Goal: Task Accomplishment & Management: Use online tool/utility

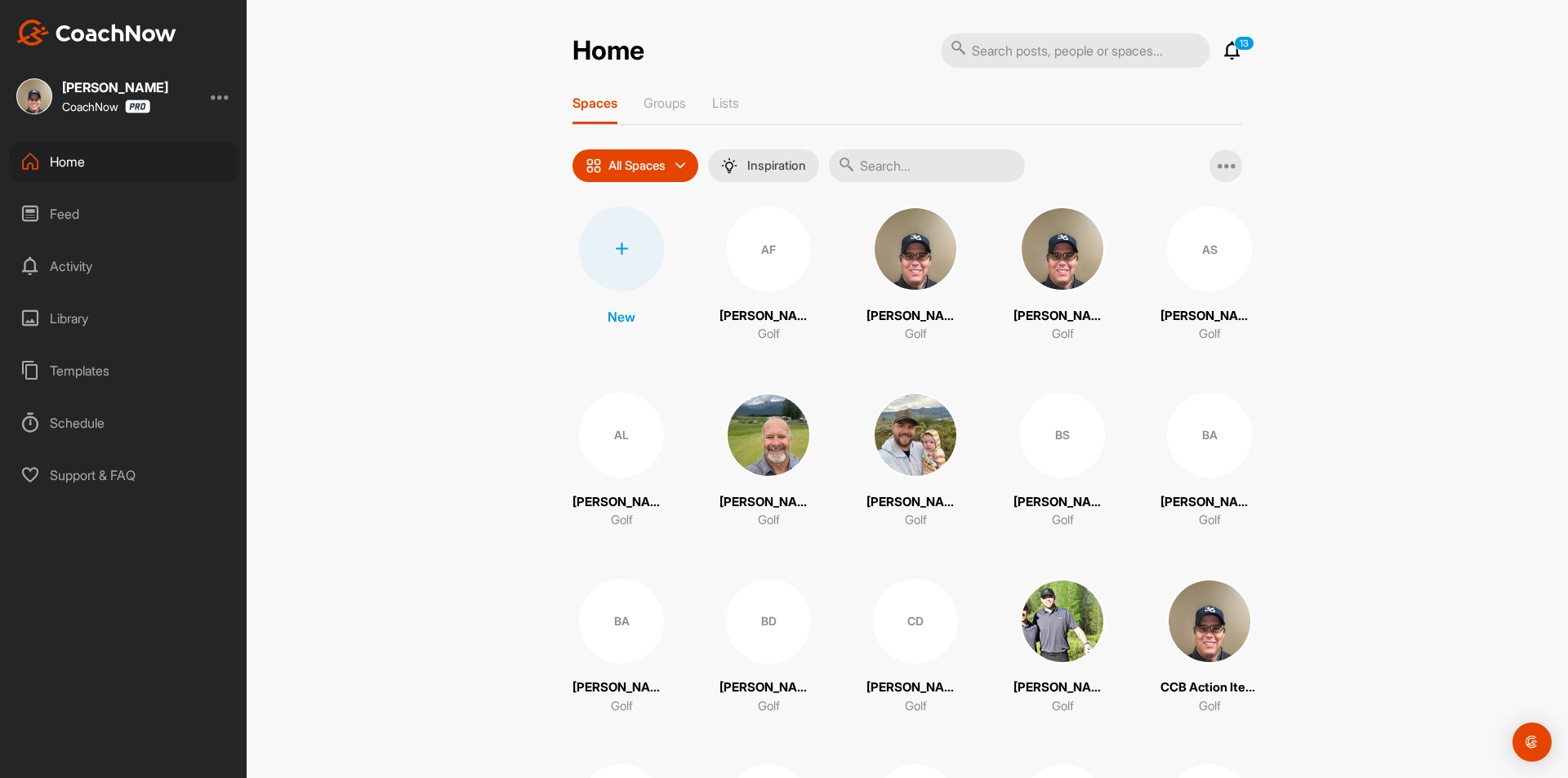
click at [616, 249] on icon at bounding box center [621, 249] width 13 height 13
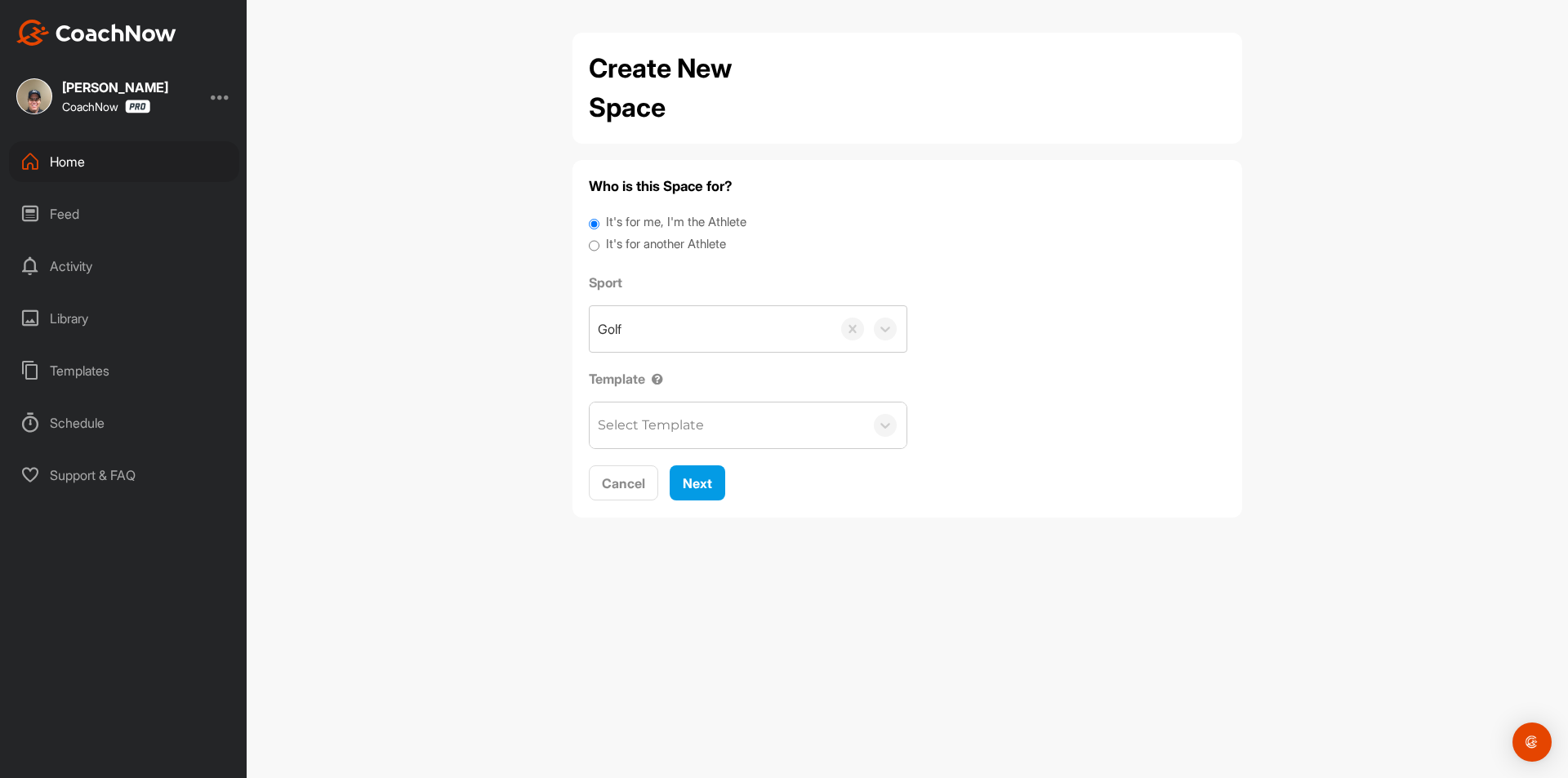
click at [590, 247] on input "It's for another Athlete" at bounding box center [594, 246] width 10 height 22
radio input "true"
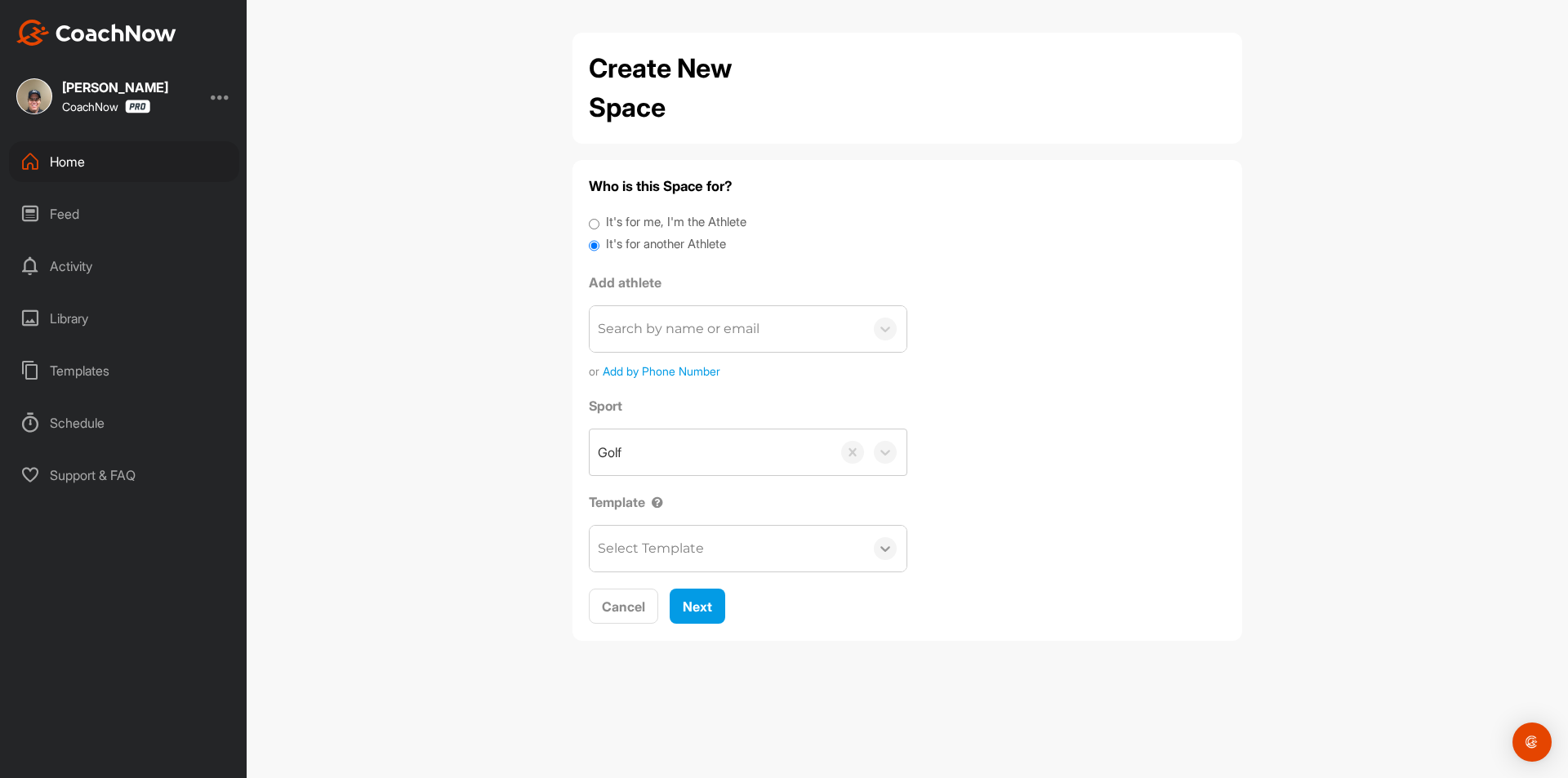
click at [884, 546] on icon at bounding box center [885, 548] width 16 height 16
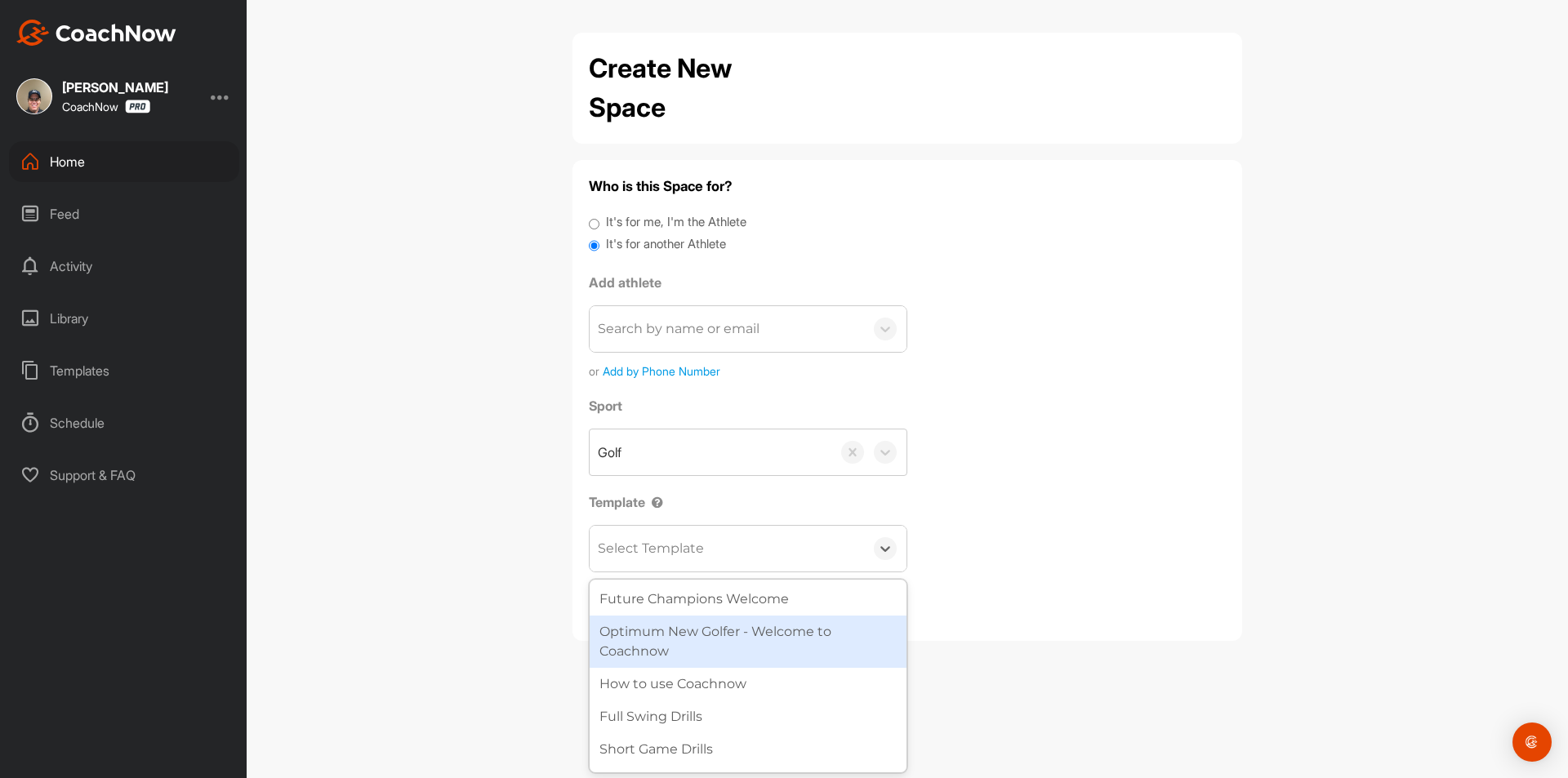
click at [829, 638] on div "Optimum New Golfer - Welcome to Coachnow" at bounding box center [748, 642] width 317 height 52
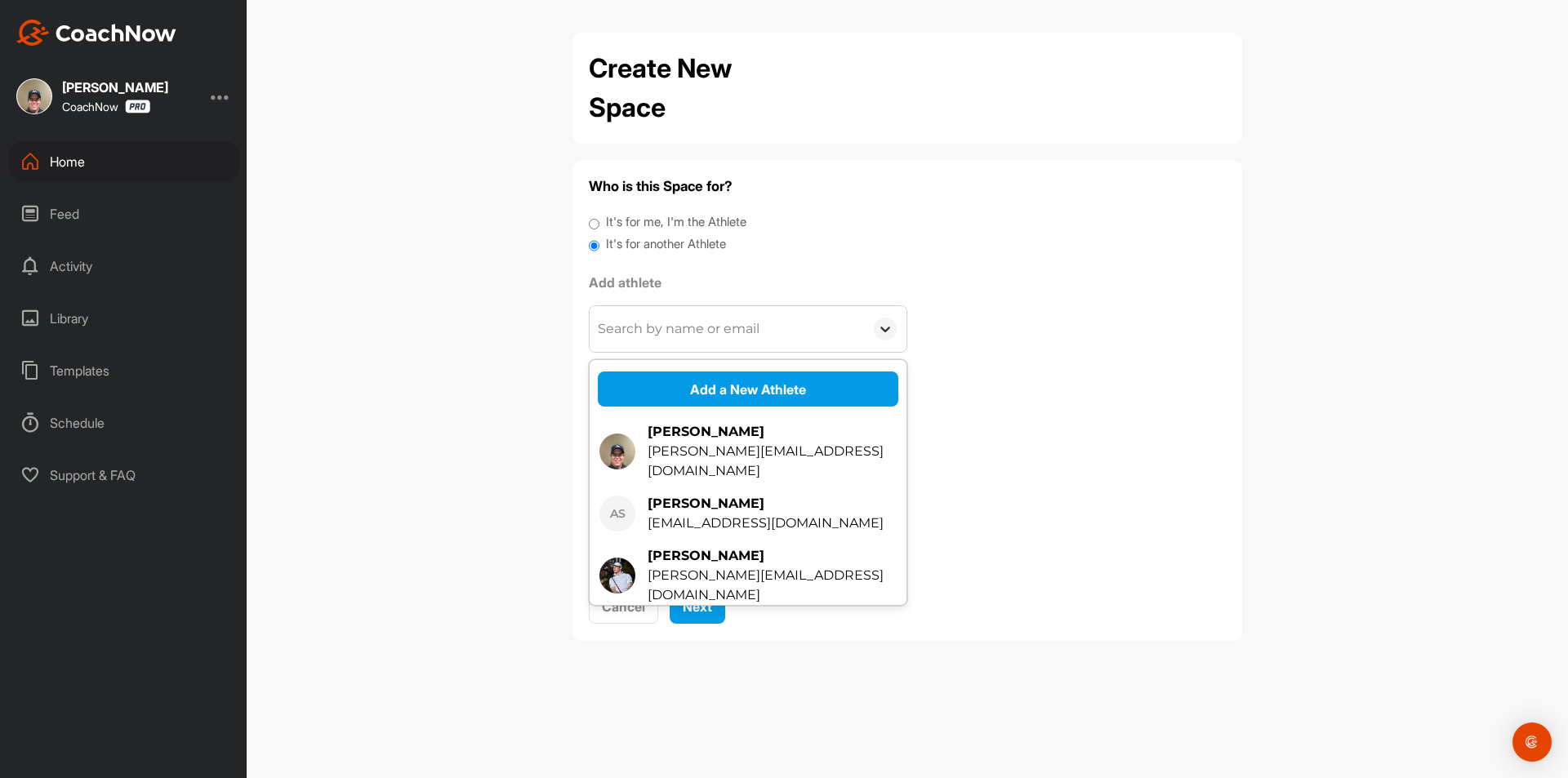
click at [886, 322] on icon at bounding box center [885, 329] width 16 height 16
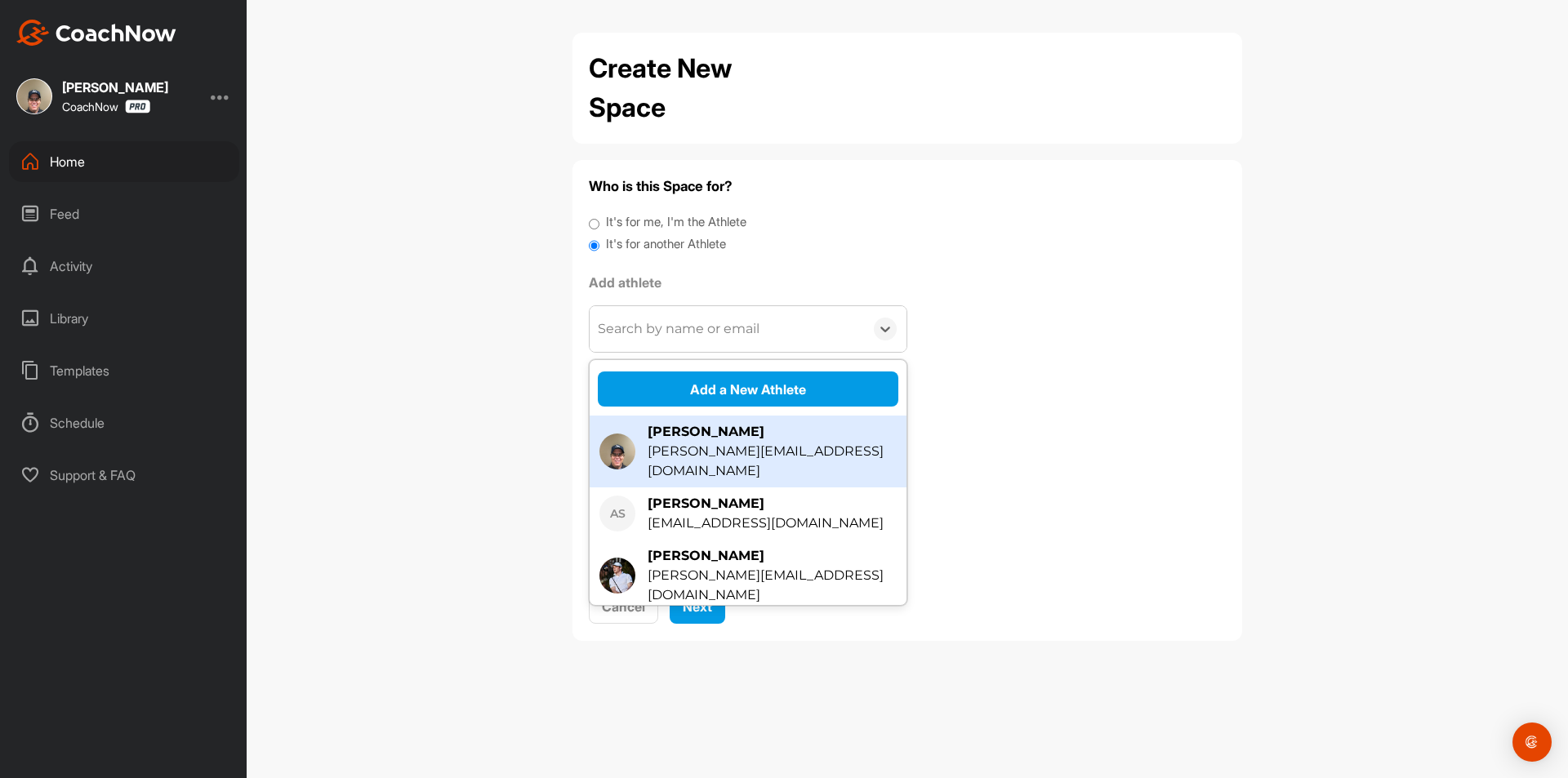
click at [976, 406] on div "Sport Golf Template option Optimum New Golfer - Welcome to Coachnow, selected. …" at bounding box center [907, 483] width 637 height 176
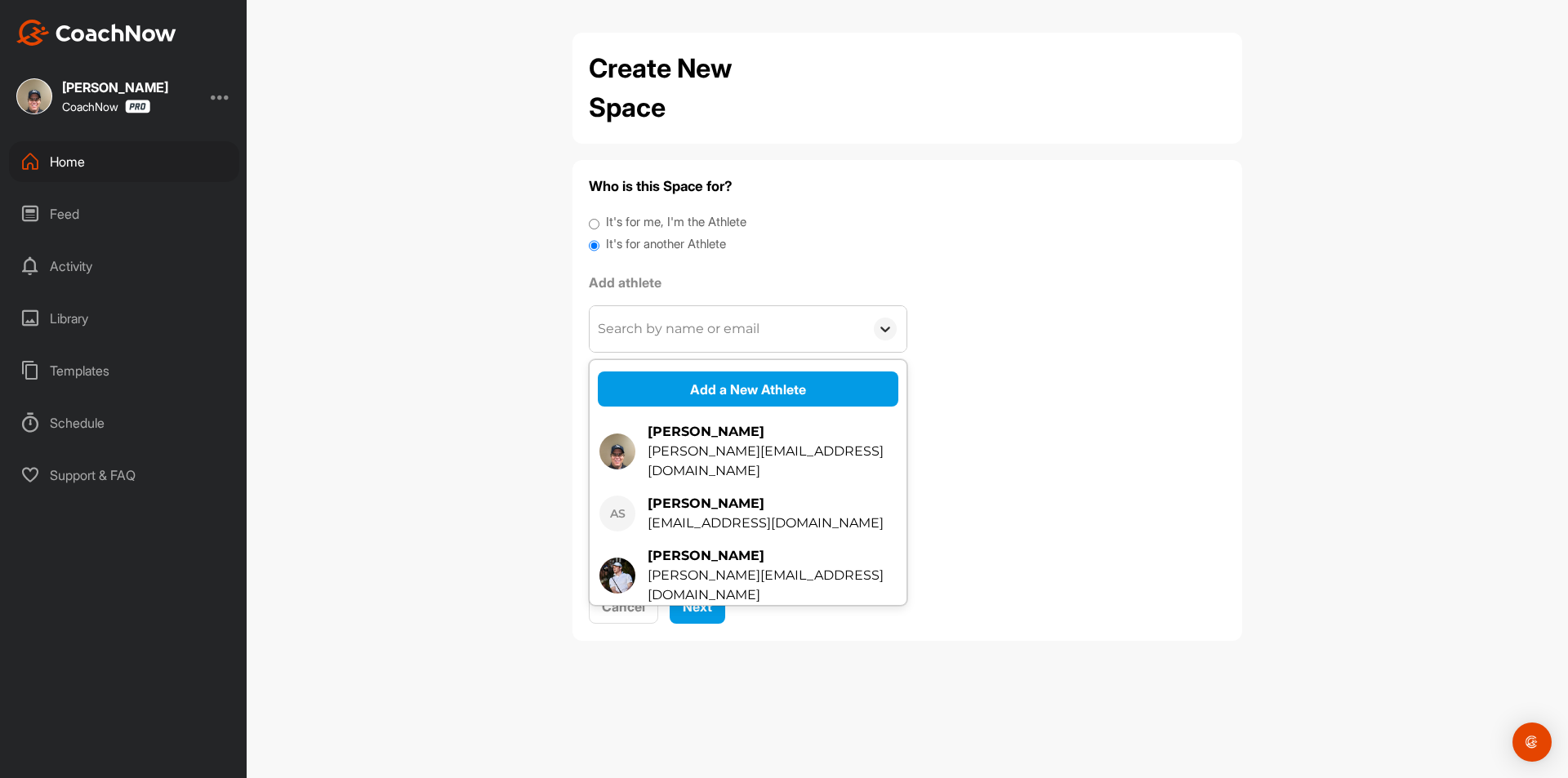
click at [879, 335] on icon at bounding box center [885, 329] width 16 height 16
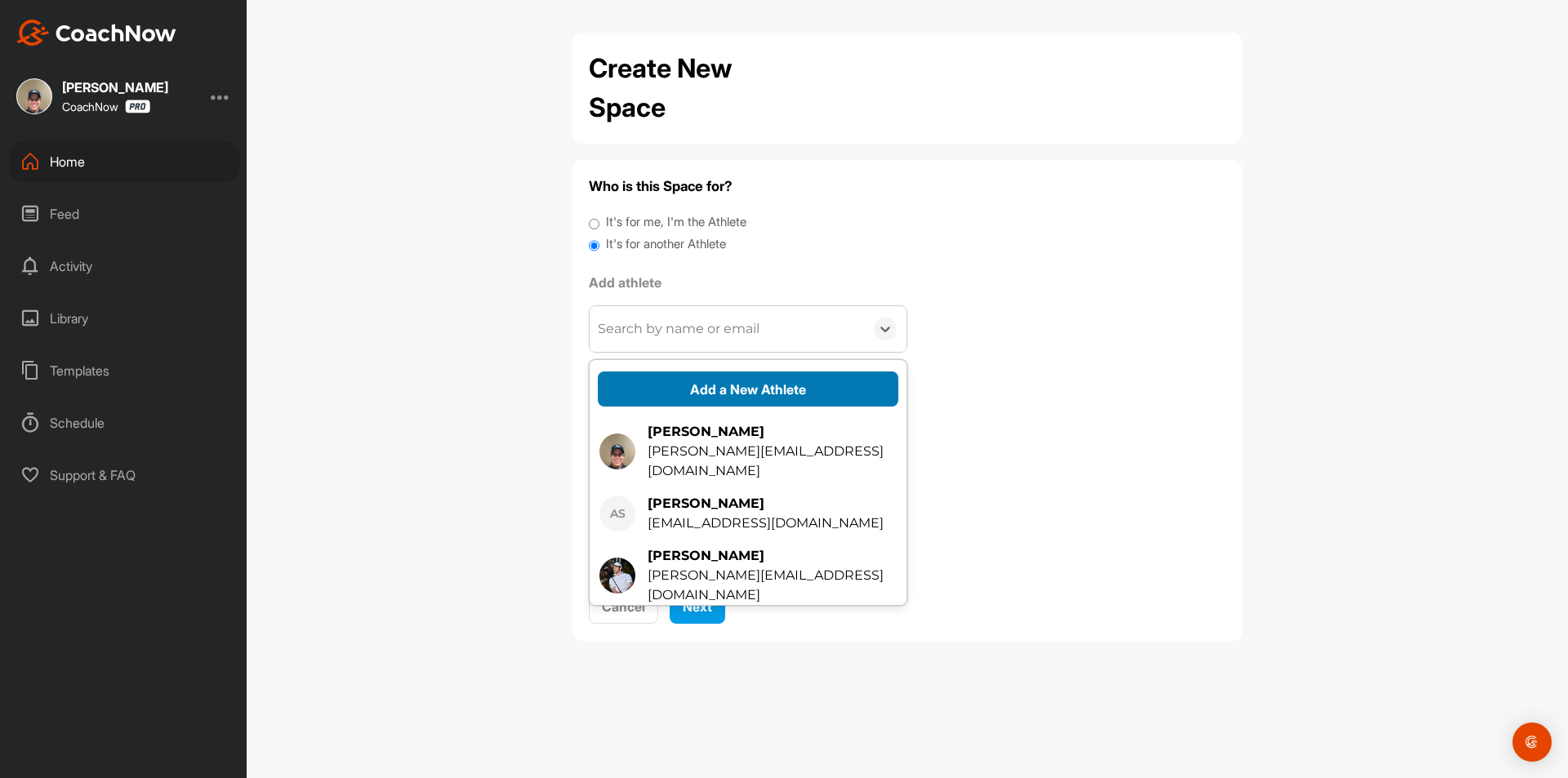
click at [793, 398] on button "Add a New Athlete" at bounding box center [747, 389] width 300 height 35
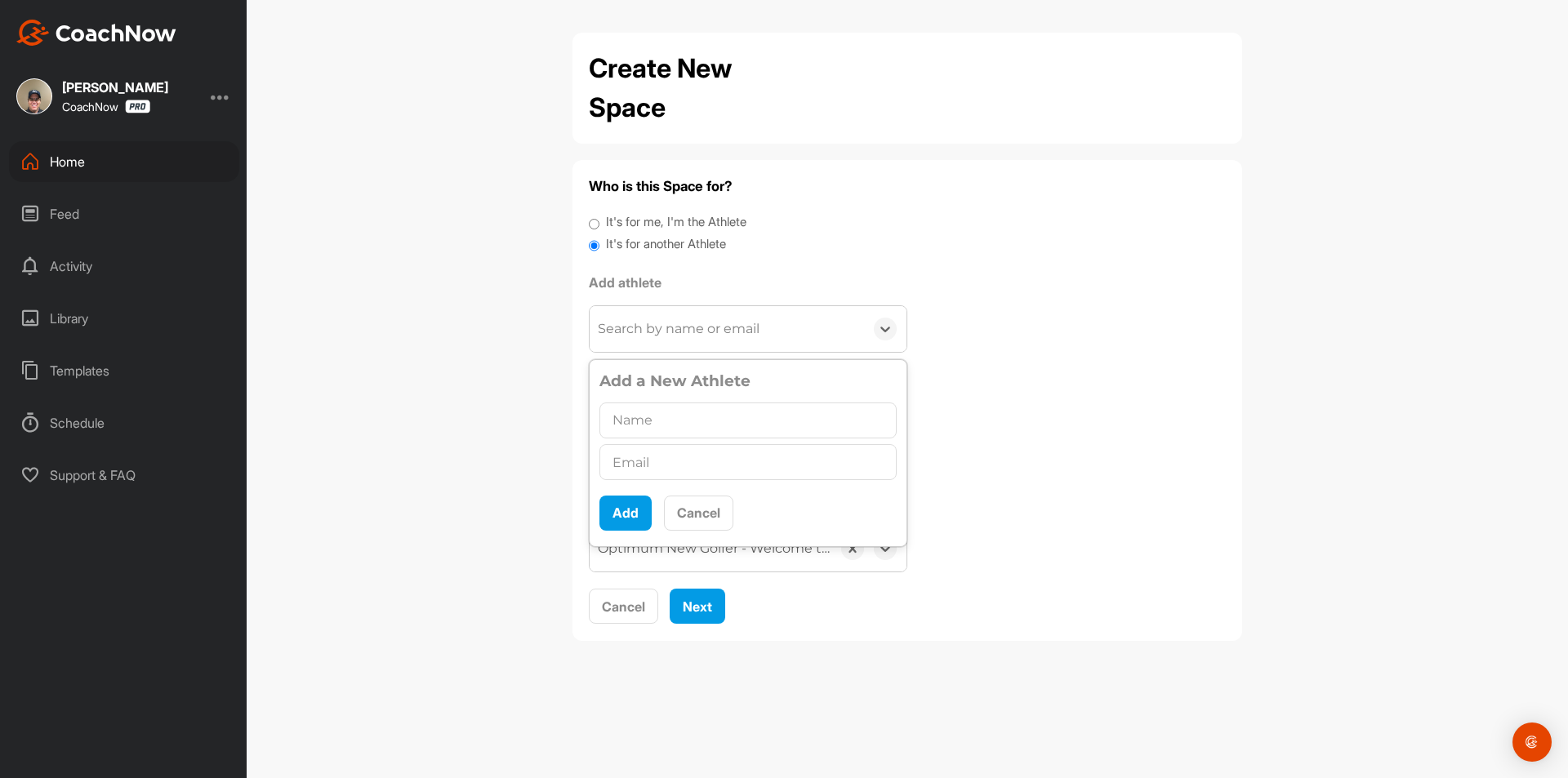
click at [674, 412] on input "text" at bounding box center [747, 420] width 297 height 36
type input "[PERSON_NAME]"
click at [685, 463] on input "text" at bounding box center [747, 462] width 297 height 36
paste input "[EMAIL_ADDRESS][DOMAIN_NAME]"
type input "[EMAIL_ADDRESS][DOMAIN_NAME]"
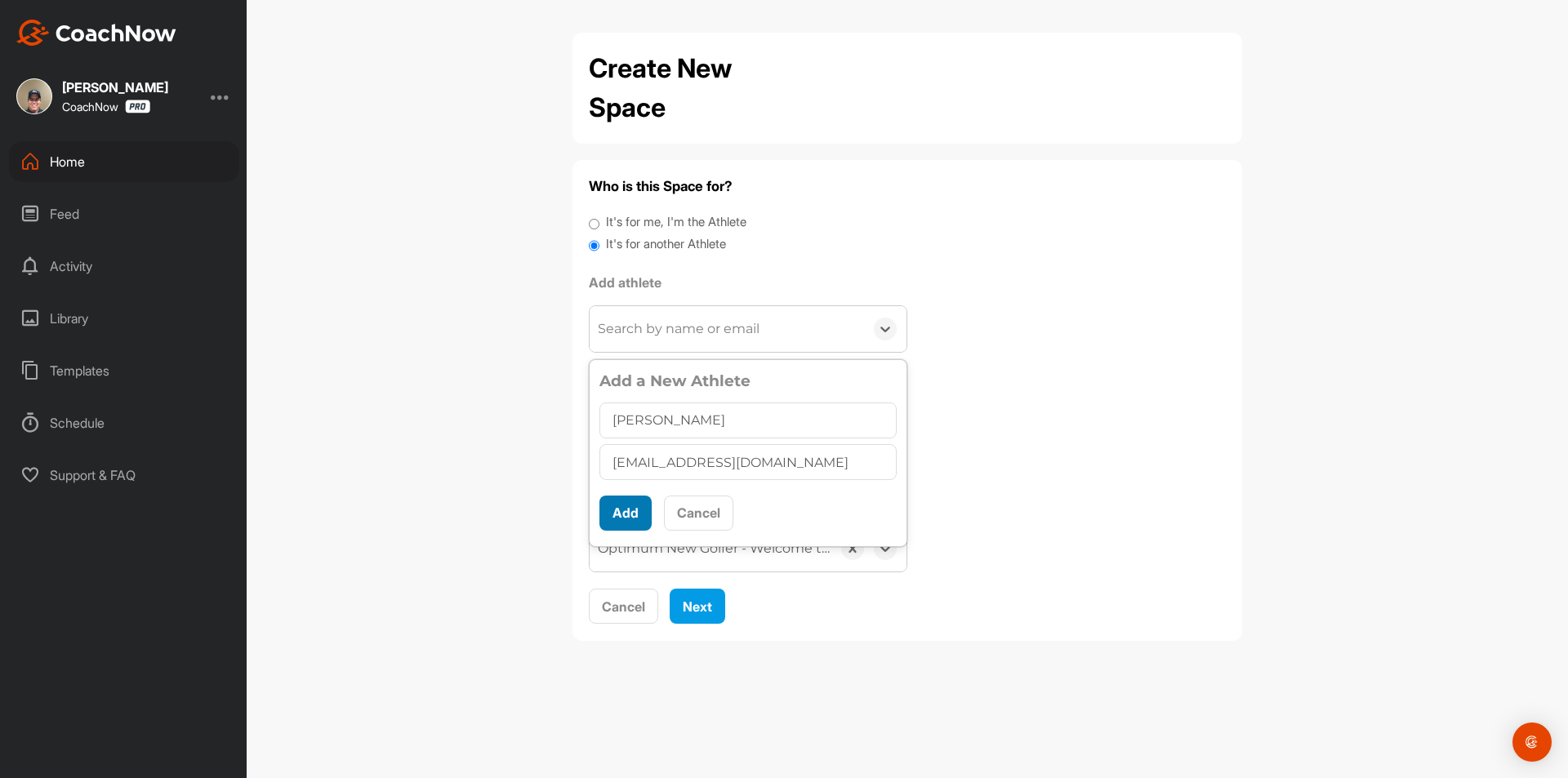
click at [640, 510] on button "Add" at bounding box center [625, 512] width 52 height 35
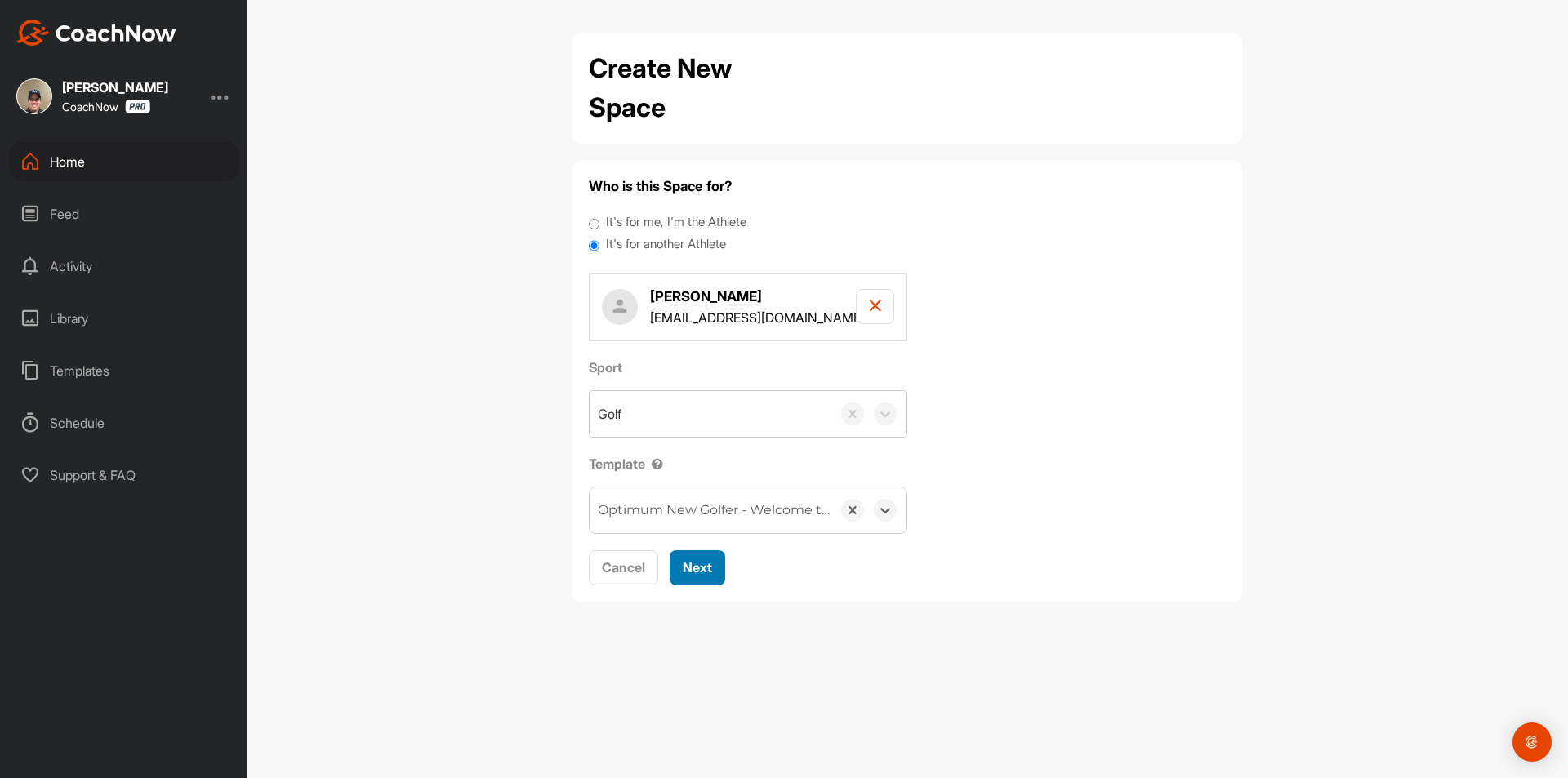
click at [706, 569] on span "Next" at bounding box center [697, 567] width 30 height 16
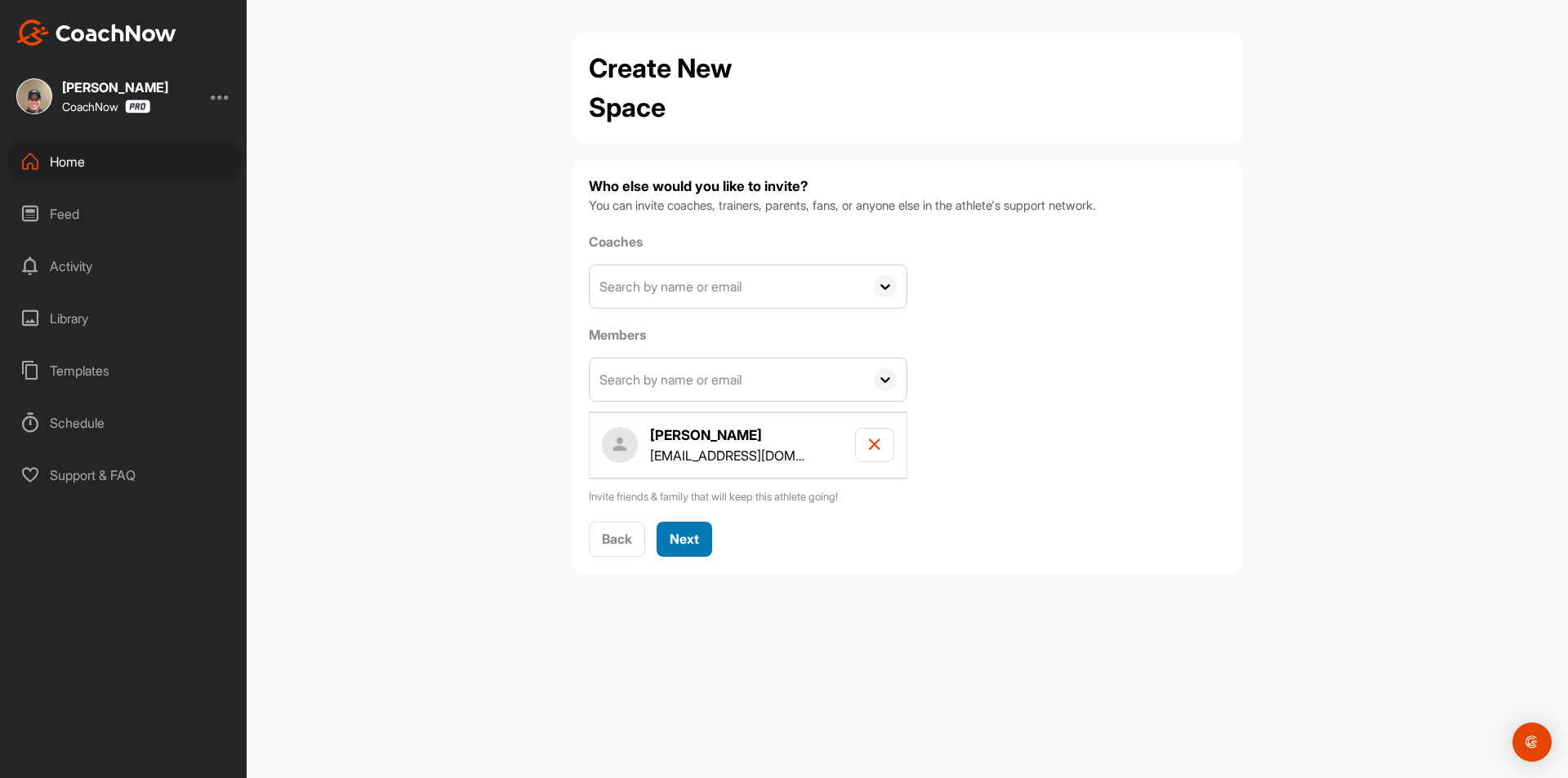
click at [695, 544] on span "Next" at bounding box center [684, 539] width 30 height 16
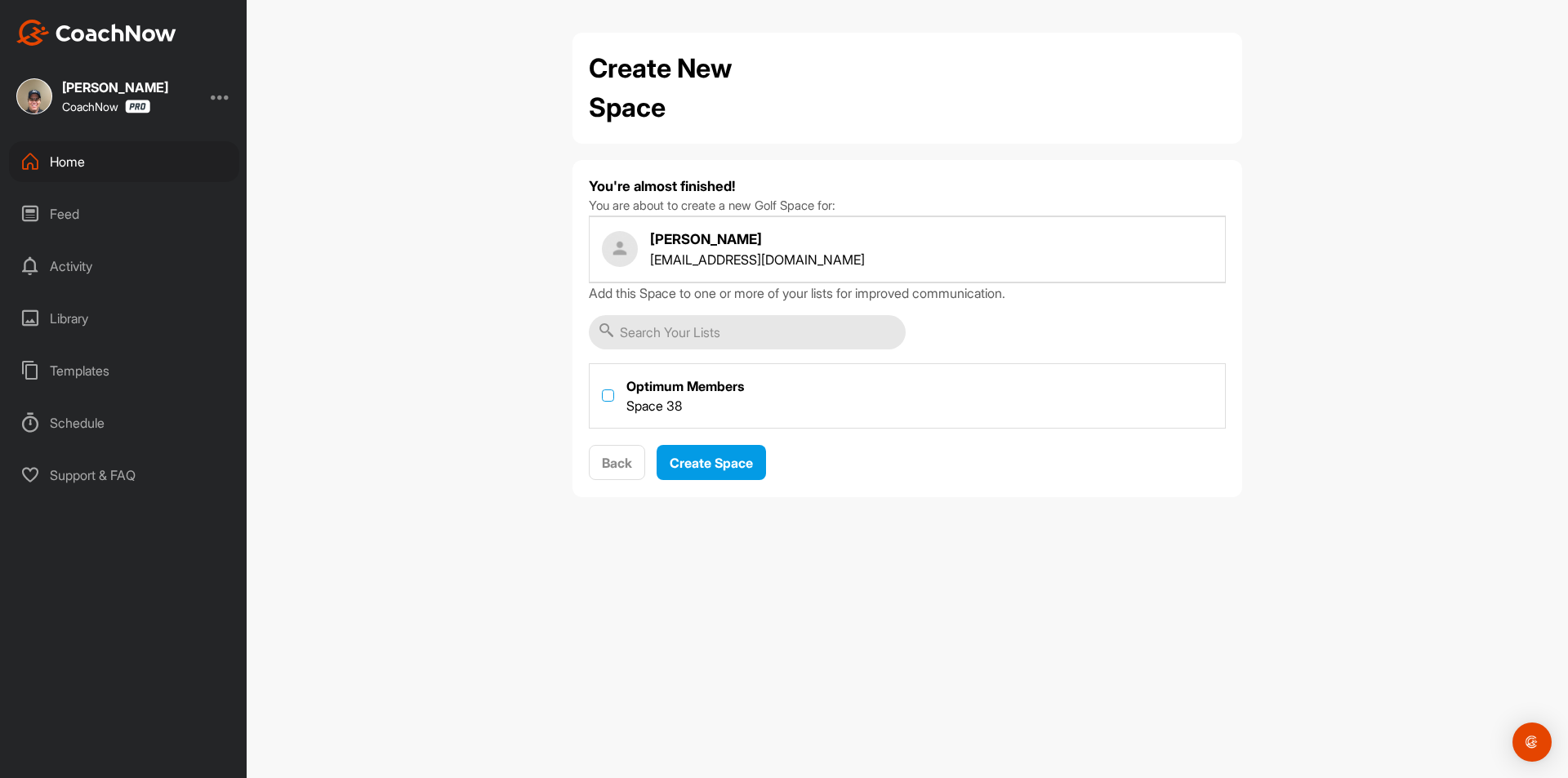
click at [609, 397] on label at bounding box center [608, 396] width 12 height 12
click at [603, 391] on input "checkbox" at bounding box center [602, 390] width 1 height 1
checkbox input "true"
click at [698, 458] on span "Create Space" at bounding box center [712, 462] width 83 height 16
